Goal: Task Accomplishment & Management: Manage account settings

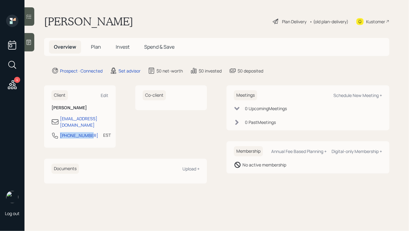
drag, startPoint x: 89, startPoint y: 130, endPoint x: 55, endPoint y: 130, distance: 34.3
click at [55, 132] on div "914-329-7889 EST Currently 9:43 AM" at bounding box center [79, 137] width 57 height 11
copy div "914-329-7889"
click at [335, 93] on div "Schedule New Meeting +" at bounding box center [357, 95] width 49 height 6
select select "round-robin"
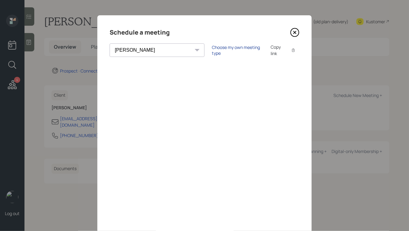
click at [212, 48] on div "Choose my own meeting type" at bounding box center [237, 50] width 51 height 12
click at [297, 29] on icon at bounding box center [295, 32] width 8 height 8
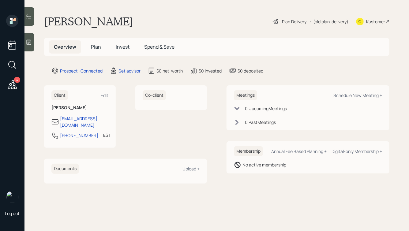
click at [8, 81] on icon at bounding box center [12, 84] width 11 height 11
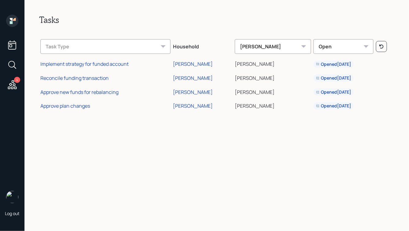
click at [13, 45] on icon at bounding box center [12, 44] width 11 height 11
click at [50, 24] on h2 "Tasks" at bounding box center [216, 20] width 355 height 10
click at [11, 66] on icon at bounding box center [12, 64] width 11 height 11
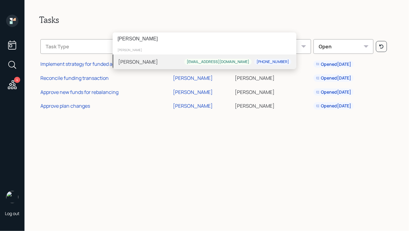
type input "[PERSON_NAME]"
click at [161, 65] on div "Daniel Clyne danclyne12@gmail.com 773-600-4555" at bounding box center [205, 61] width 184 height 15
